Goal: Information Seeking & Learning: Learn about a topic

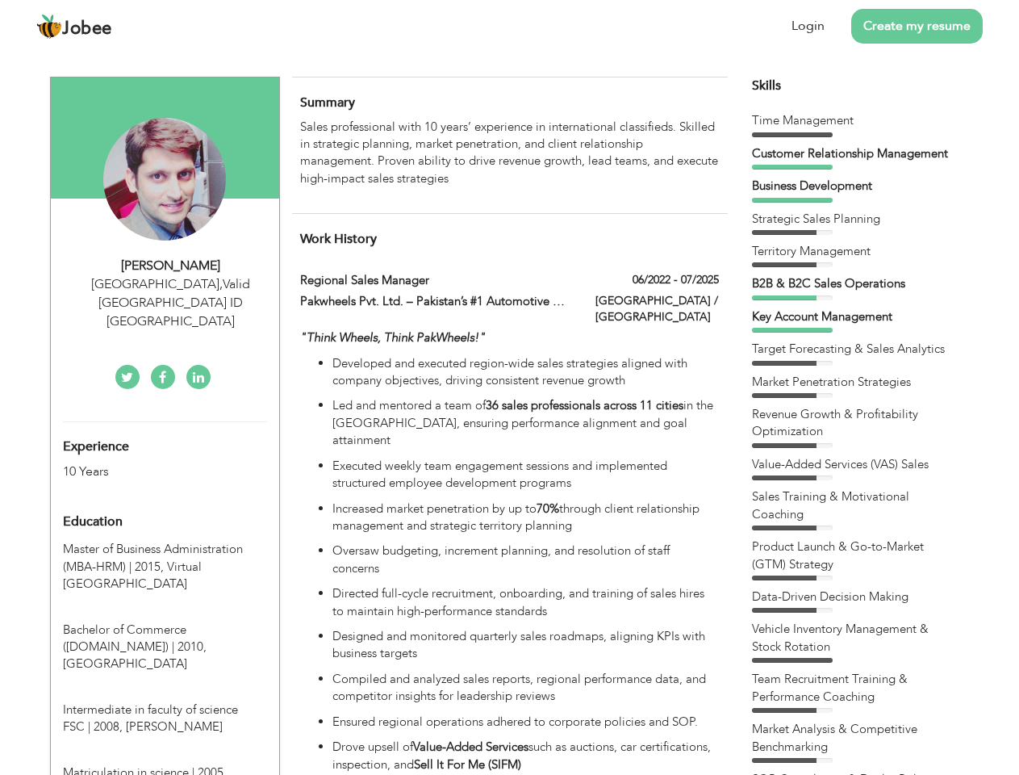
click at [165, 283] on div "[GEOGRAPHIC_DATA] , Valid [GEOGRAPHIC_DATA] ID [GEOGRAPHIC_DATA]" at bounding box center [171, 303] width 216 height 56
click at [171, 265] on div "[PERSON_NAME]" at bounding box center [171, 266] width 216 height 19
click at [171, 284] on div "[GEOGRAPHIC_DATA] , Valid [GEOGRAPHIC_DATA] ID [GEOGRAPHIC_DATA]" at bounding box center [171, 303] width 216 height 56
click at [165, 422] on div "Experience 10 Years" at bounding box center [146, 451] width 190 height 58
click at [146, 462] on div "10 Years" at bounding box center [146, 471] width 166 height 19
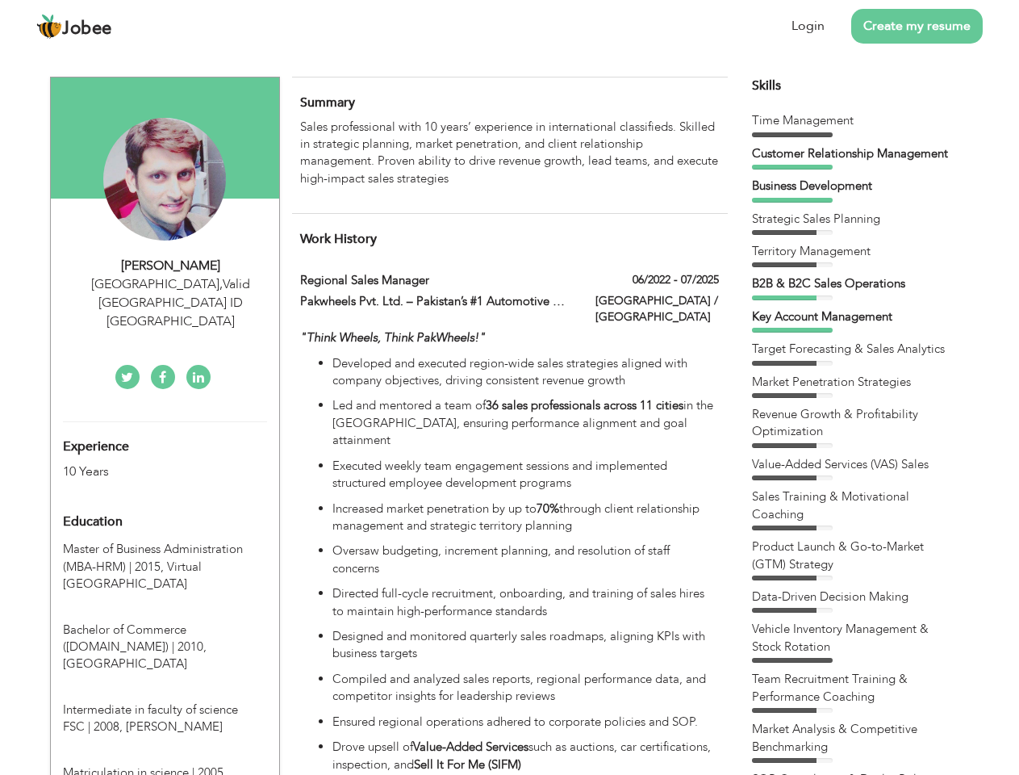
click at [165, 505] on div "Education" at bounding box center [146, 521] width 190 height 32
click at [165, 541] on span "Master of Business Administration (MBA-HRM) | 2015," at bounding box center [153, 557] width 180 height 33
click at [165, 621] on span "Bachelor of Commerce ([DOMAIN_NAME]) | 2010," at bounding box center [135, 637] width 144 height 33
click at [165, 701] on span "Intermediate in faculty of science FSC | 2008," at bounding box center [150, 717] width 175 height 33
click at [165, 764] on span "Matriculation in science | 2005," at bounding box center [145, 772] width 164 height 16
